Goal: Task Accomplishment & Management: Manage account settings

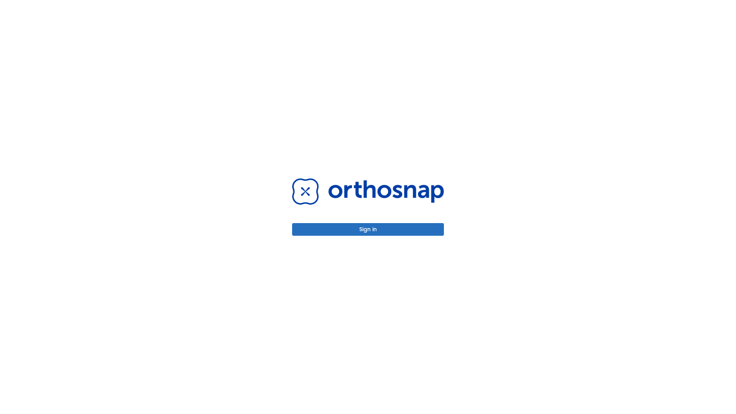
click at [368, 229] on button "Sign in" at bounding box center [368, 229] width 152 height 13
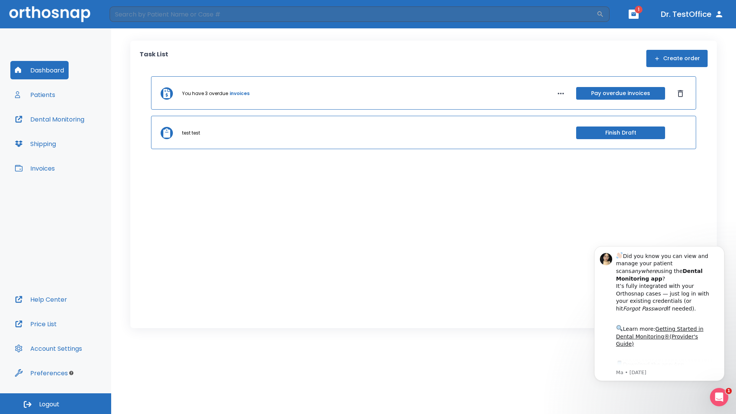
click at [56, 403] on span "Logout" at bounding box center [49, 404] width 20 height 8
